Goal: Transaction & Acquisition: Purchase product/service

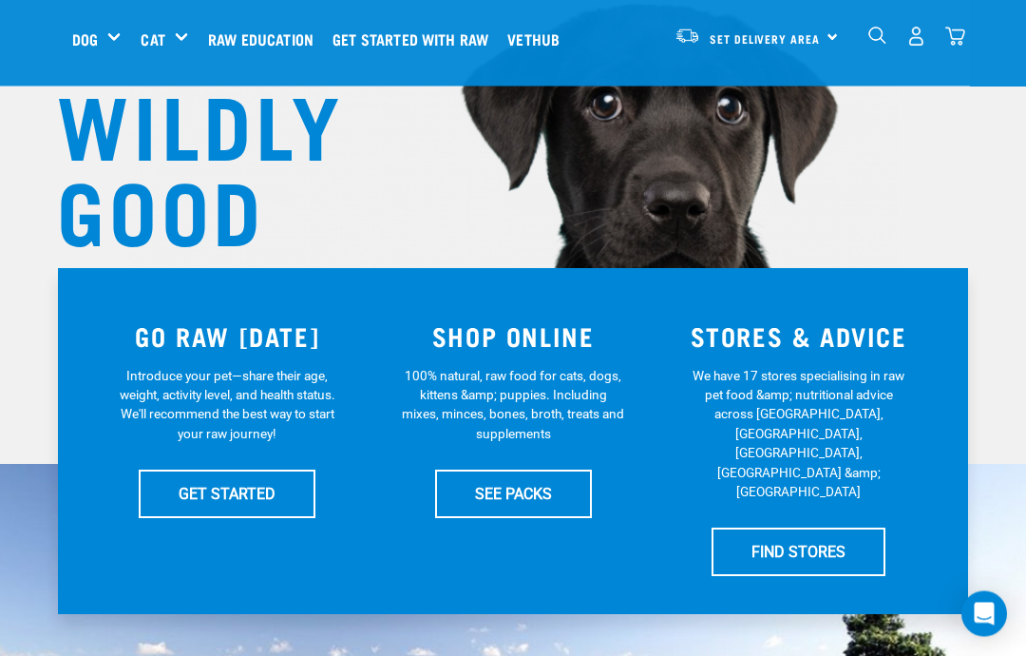
scroll to position [182, 0]
click at [799, 527] on link "FIND STORES" at bounding box center [799, 551] width 174 height 48
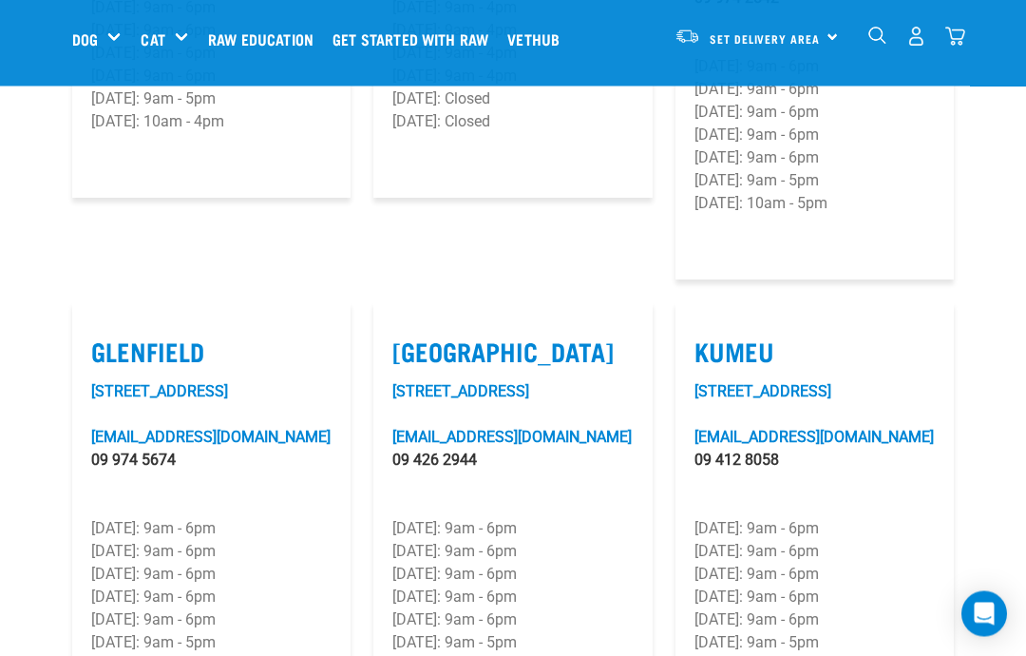
scroll to position [961, 0]
click at [188, 336] on label "Glenfield" at bounding box center [211, 350] width 240 height 29
click at [104, 333] on input "Glenfield" at bounding box center [97, 327] width 12 height 12
click at [213, 428] on link "glenfield@rawessentials.co.nz" at bounding box center [210, 437] width 239 height 18
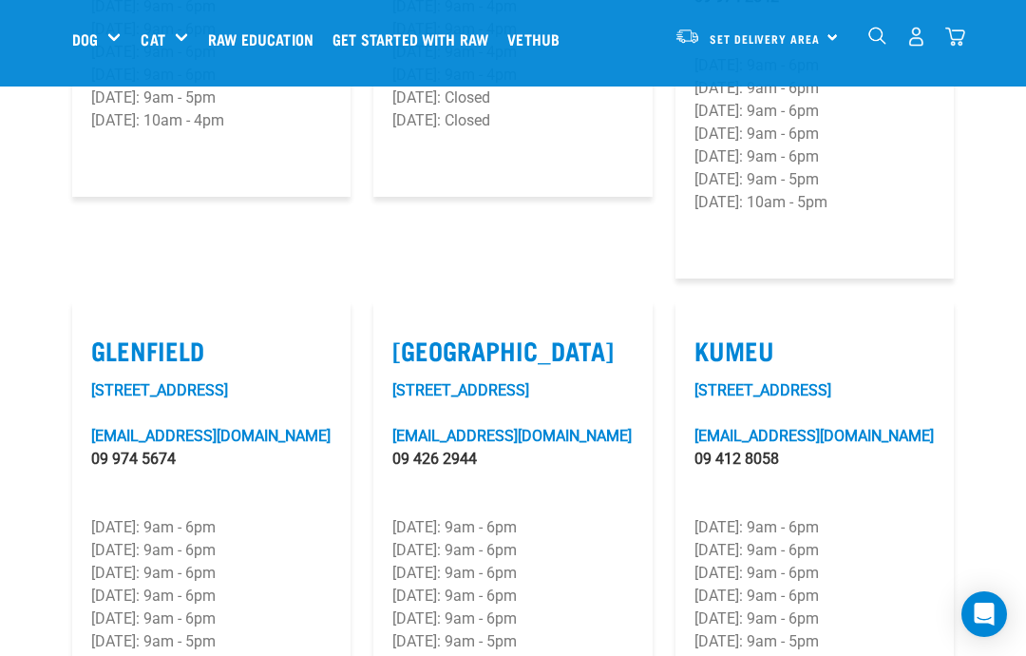
click at [180, 335] on label "Glenfield" at bounding box center [211, 349] width 240 height 29
click at [104, 322] on input "Glenfield" at bounding box center [97, 326] width 12 height 12
checkbox input "false"
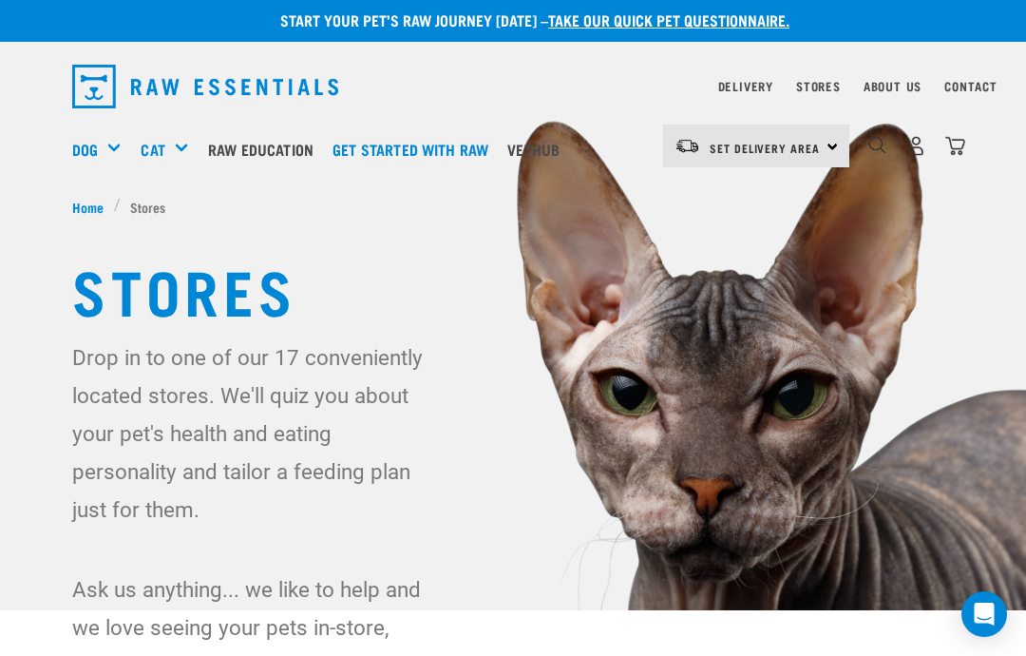
scroll to position [0, 0]
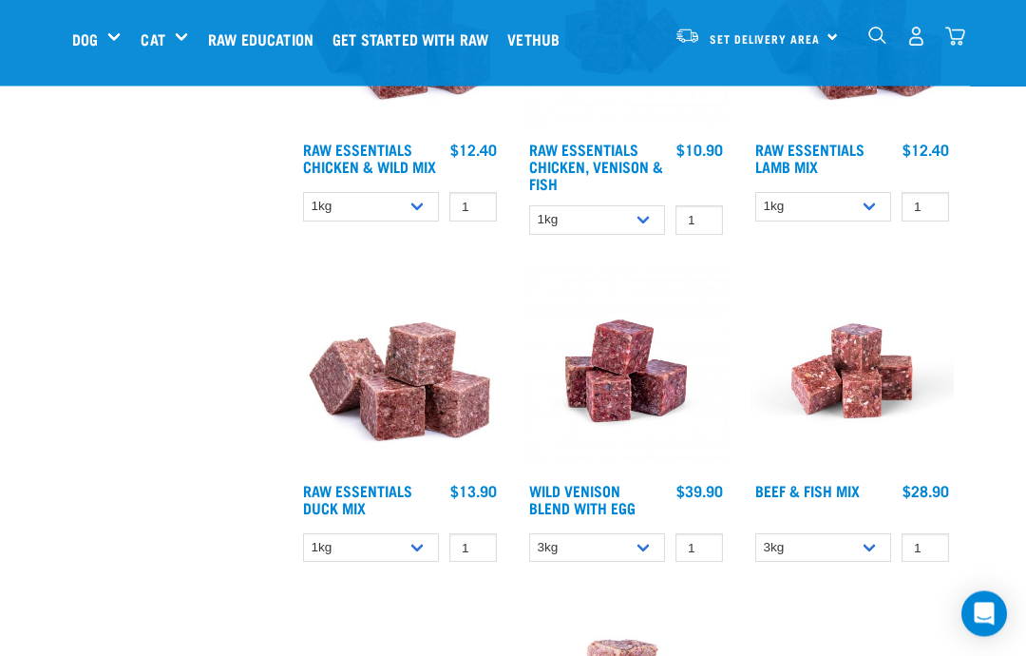
scroll to position [2230, 0]
click at [0, 0] on div "Fillets & Boneless Meat" at bounding box center [0, 0] width 0 height 0
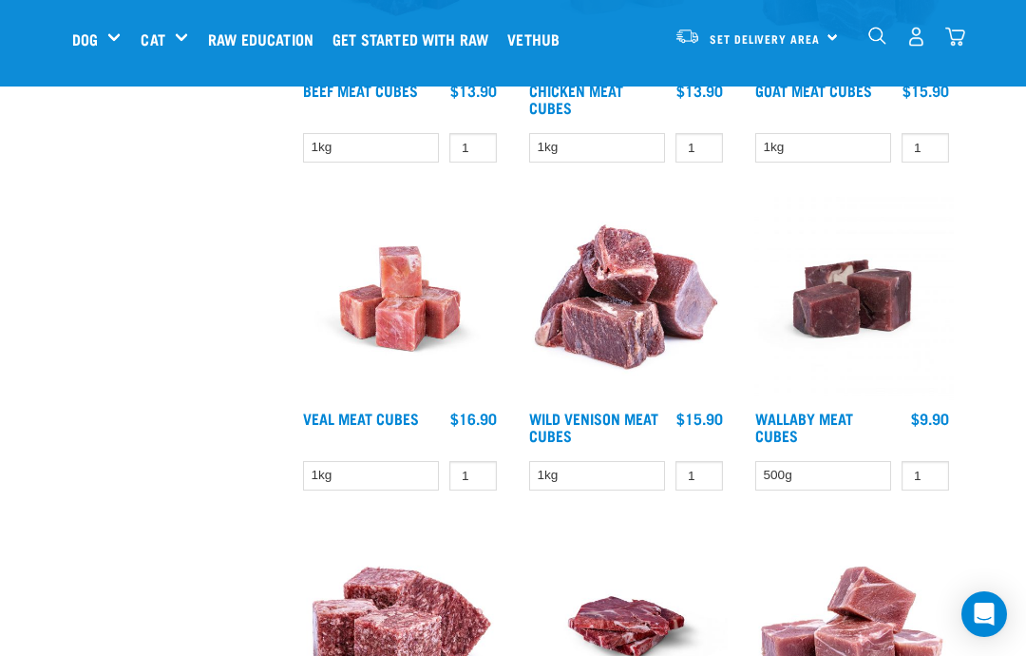
scroll to position [1395, 0]
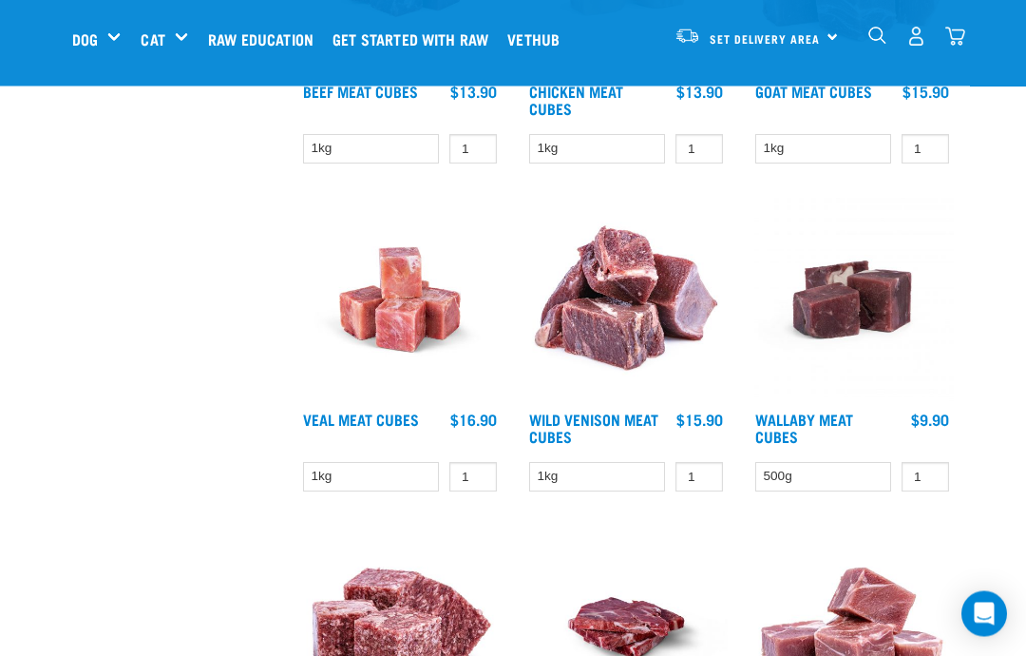
click at [870, 319] on img at bounding box center [852, 300] width 203 height 203
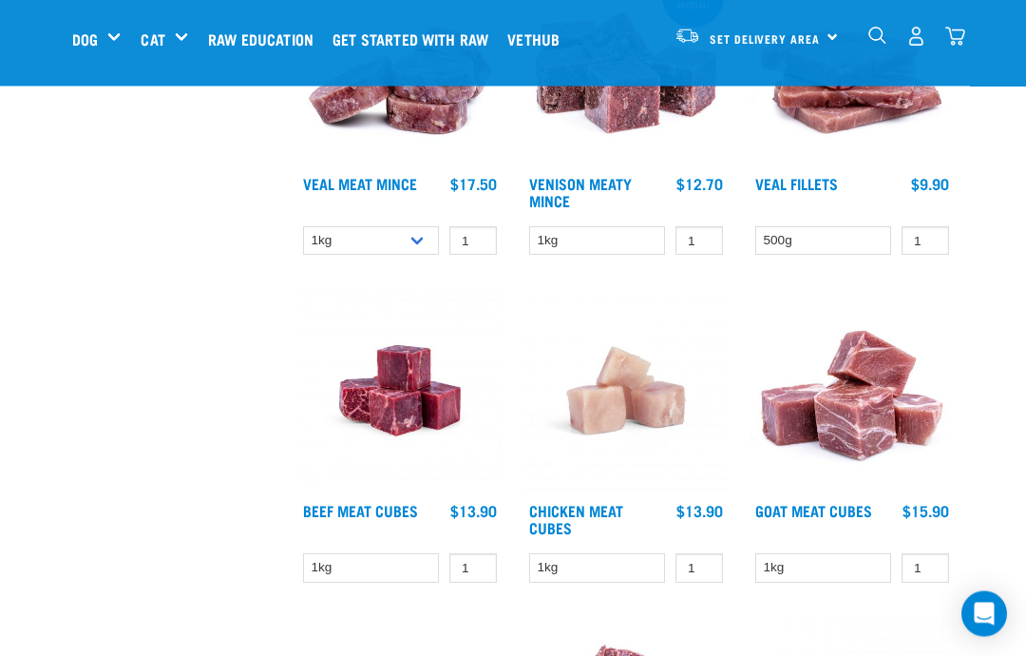
scroll to position [946, 0]
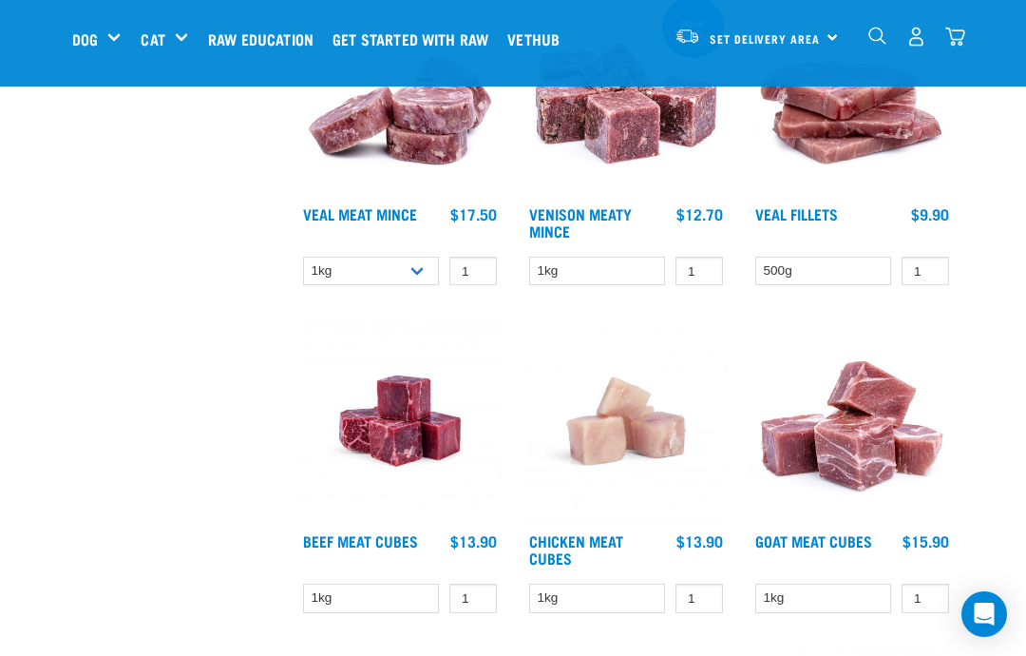
click at [408, 489] on img at bounding box center [399, 420] width 203 height 203
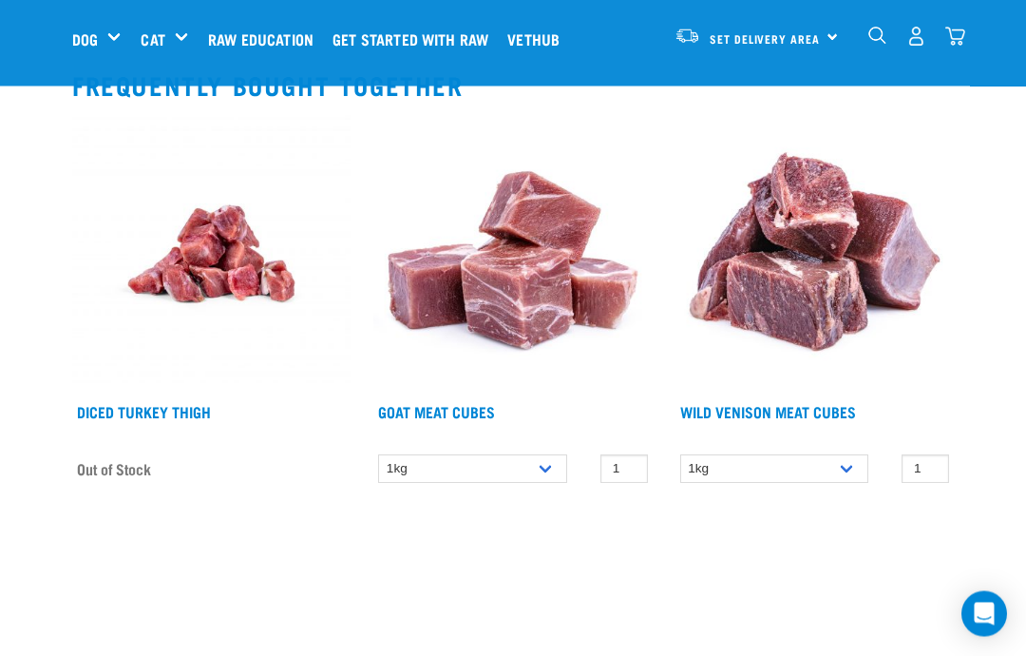
scroll to position [1239, 0]
click at [558, 292] on img at bounding box center [512, 253] width 278 height 278
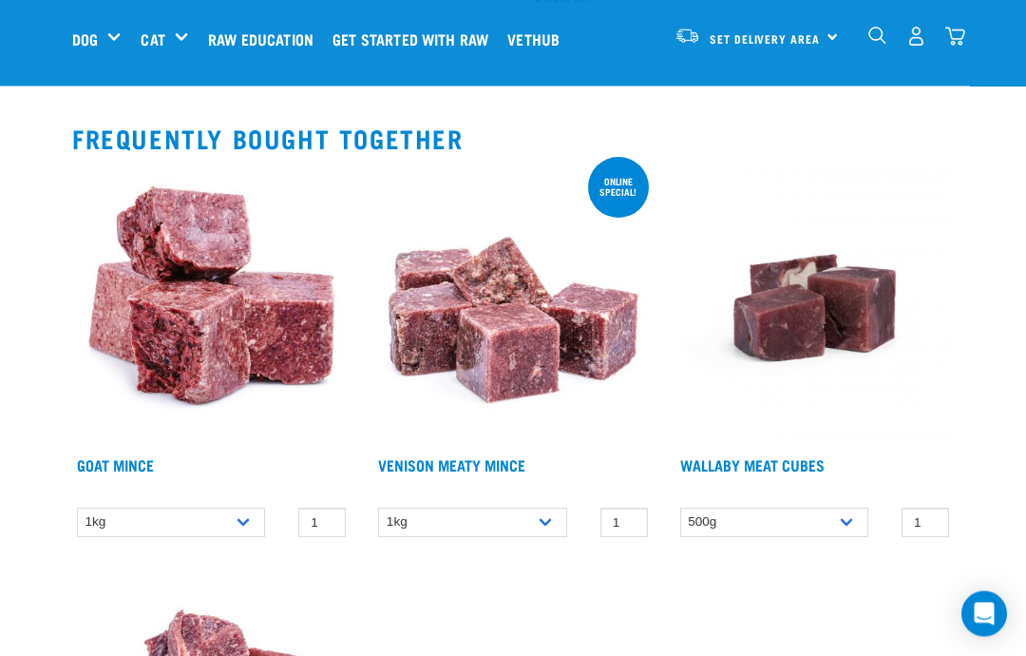
scroll to position [1215, 0]
click at [536, 526] on select "1kg" at bounding box center [472, 521] width 188 height 29
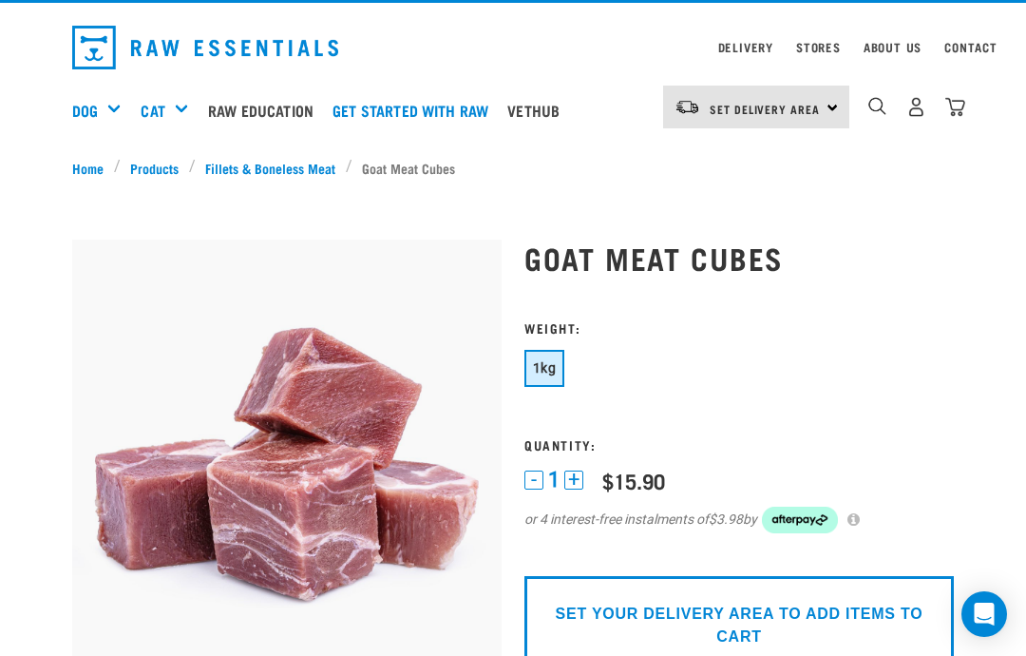
scroll to position [0, 0]
